Goal: Register for event/course

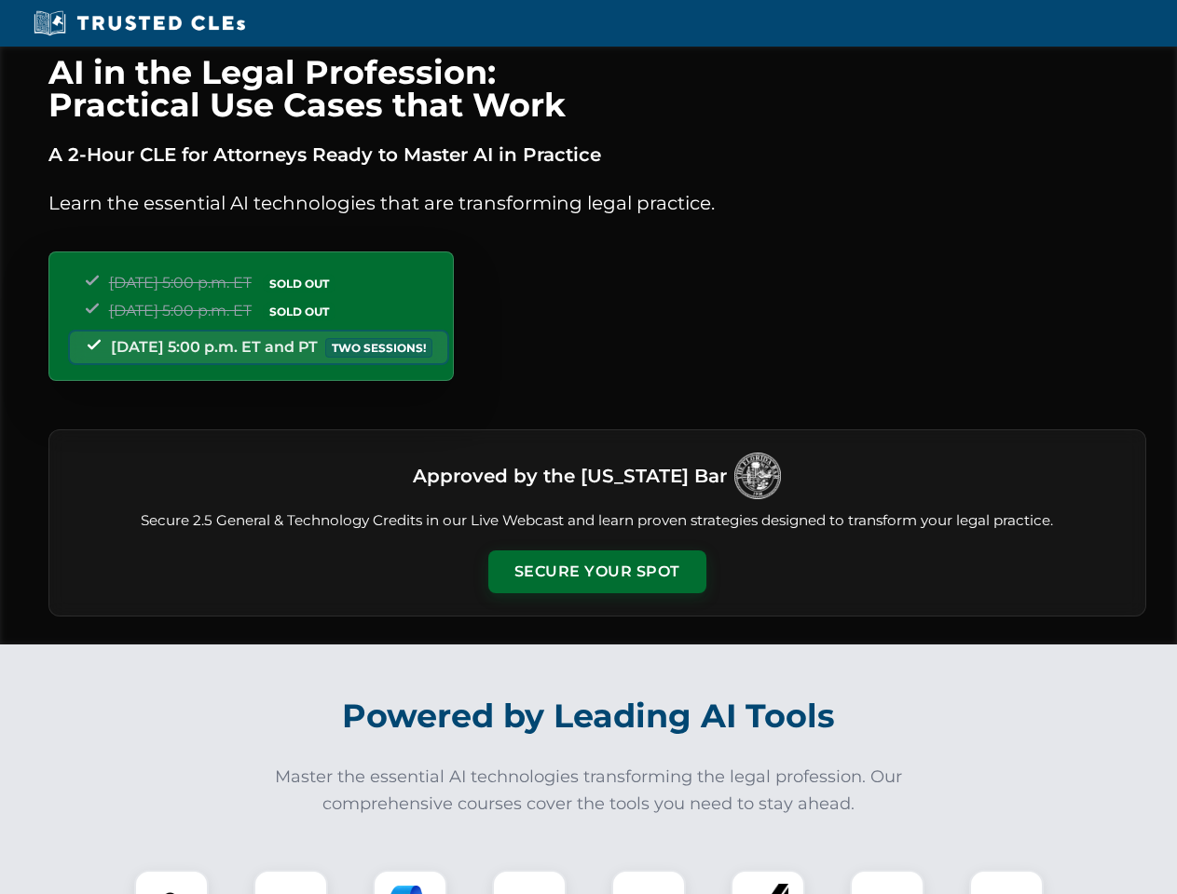
click at [596, 572] on button "Secure Your Spot" at bounding box center [597, 572] width 218 height 43
click at [171, 882] on img at bounding box center [171, 907] width 54 height 54
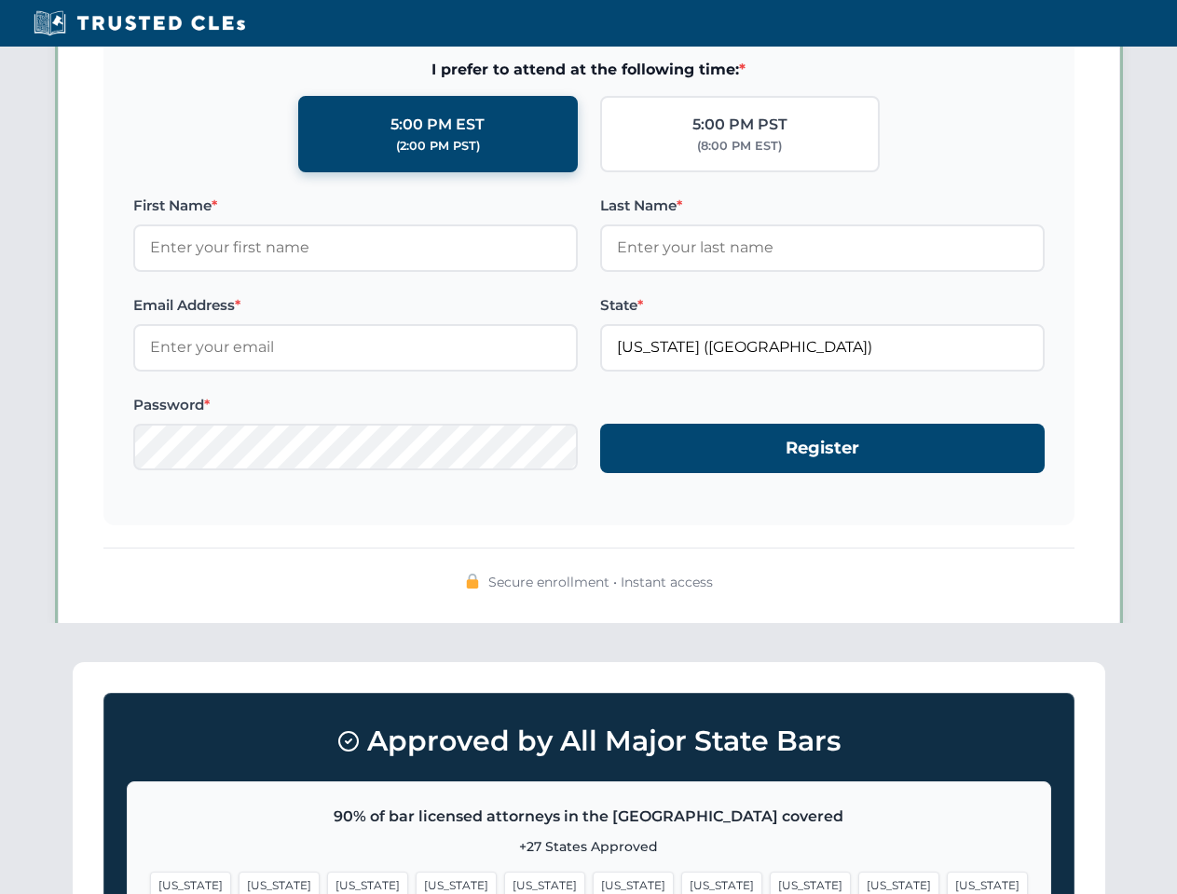
click at [681, 882] on span "[US_STATE]" at bounding box center [721, 885] width 81 height 27
click at [858, 882] on span "[US_STATE]" at bounding box center [898, 885] width 81 height 27
